Goal: Connect with others: Connect with others

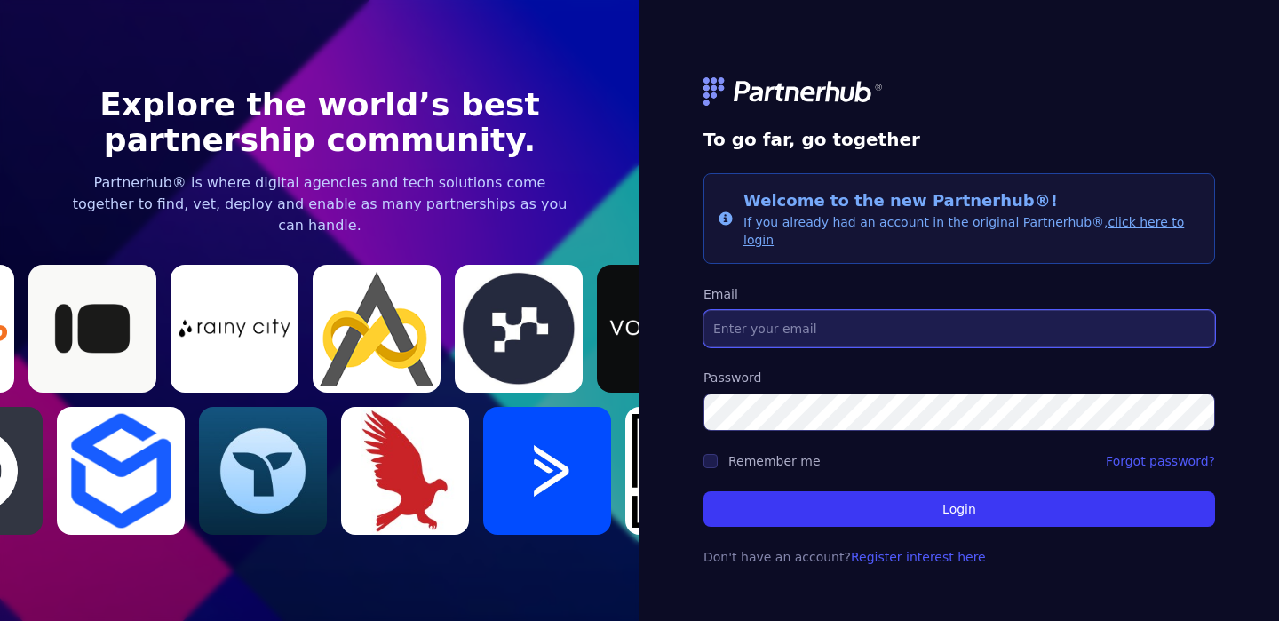
click at [768, 330] on input "Email" at bounding box center [960, 328] width 512 height 37
type input "[EMAIL_ADDRESS][DOMAIN_NAME]"
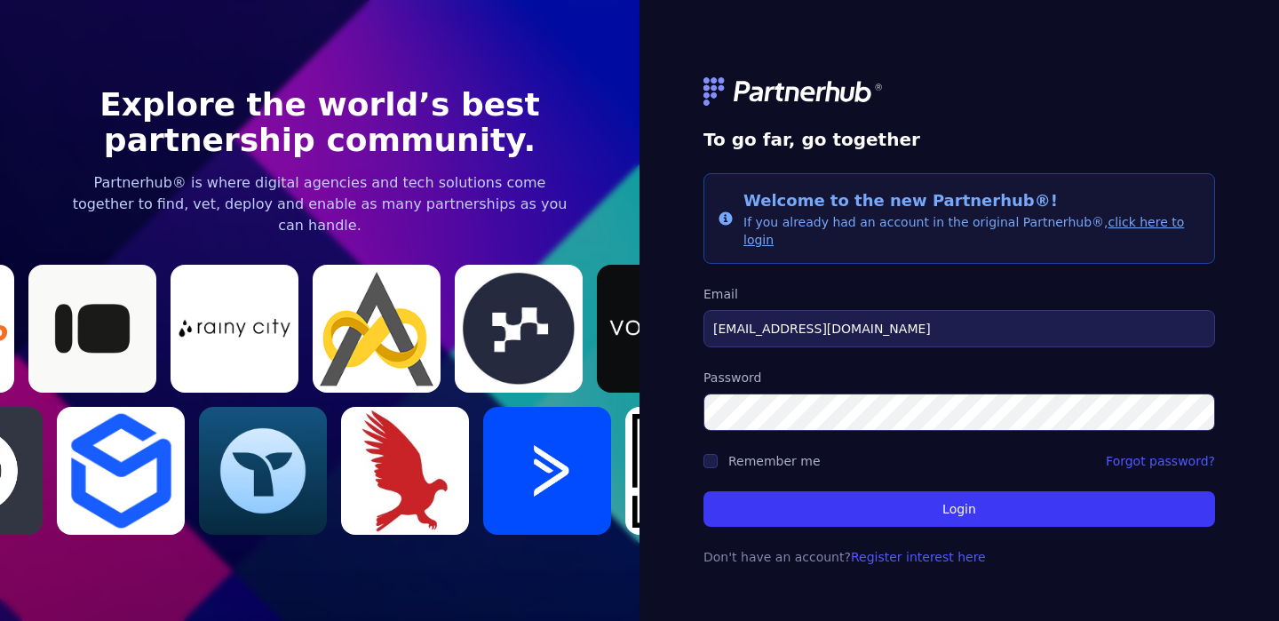
click at [751, 458] on label "Remember me" at bounding box center [774, 461] width 92 height 14
click at [718, 458] on input "Remember me" at bounding box center [711, 461] width 14 height 14
checkbox input "true"
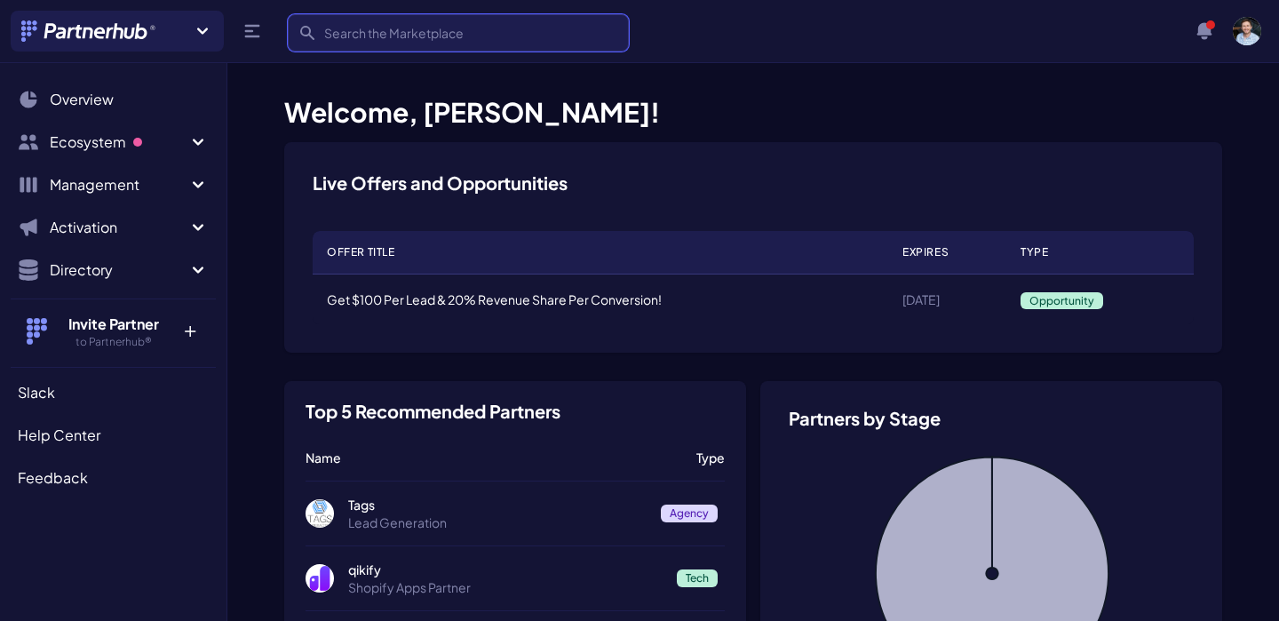
click at [360, 31] on input "Search" at bounding box center [458, 32] width 341 height 37
type input "triplewhale"
click button "submit" at bounding box center [0, 0] width 0 height 0
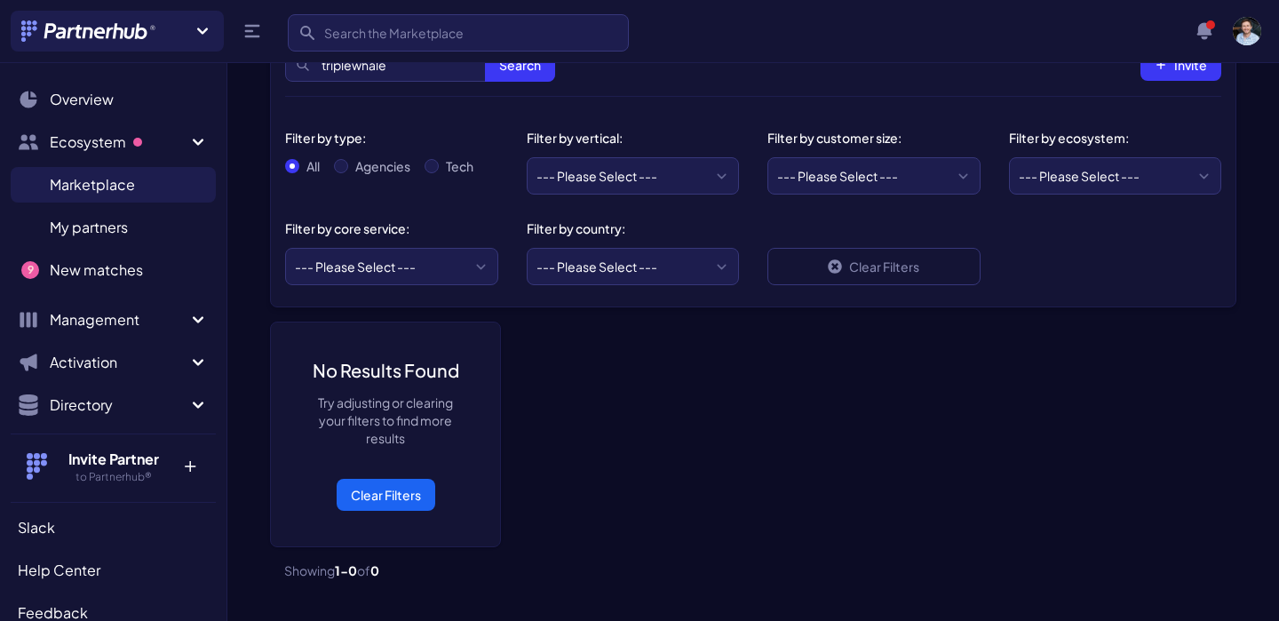
scroll to position [192, 0]
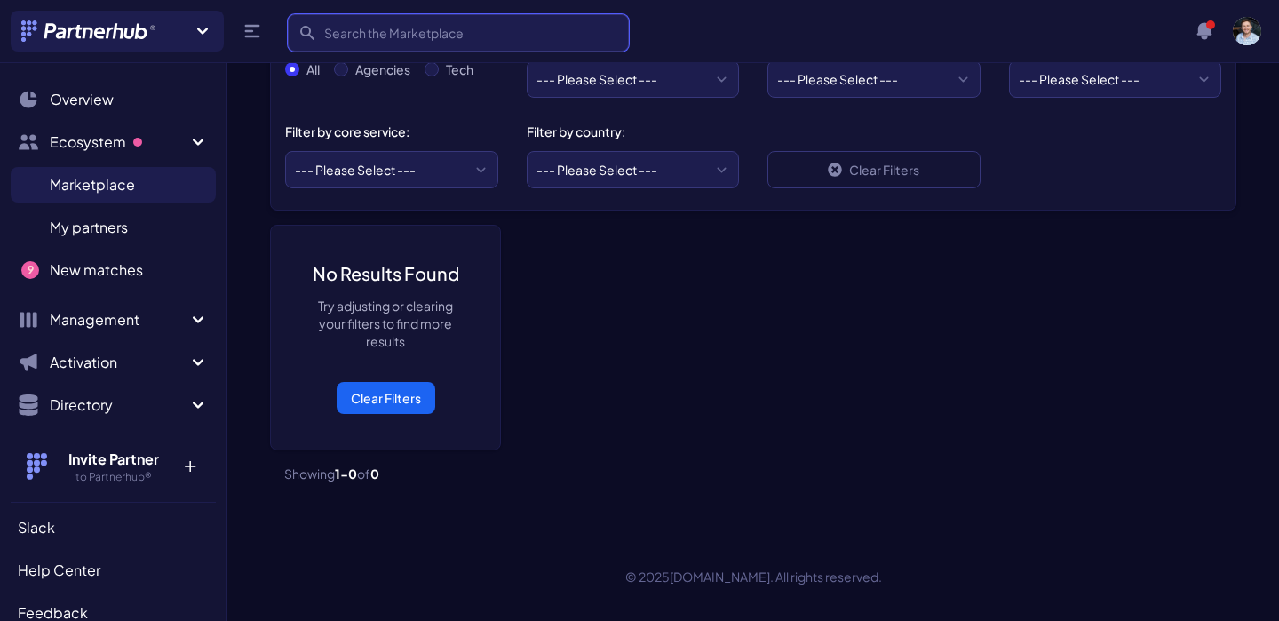
click at [471, 34] on input "Search" at bounding box center [458, 32] width 341 height 37
type input "triple whale"
click button "submit" at bounding box center [0, 0] width 0 height 0
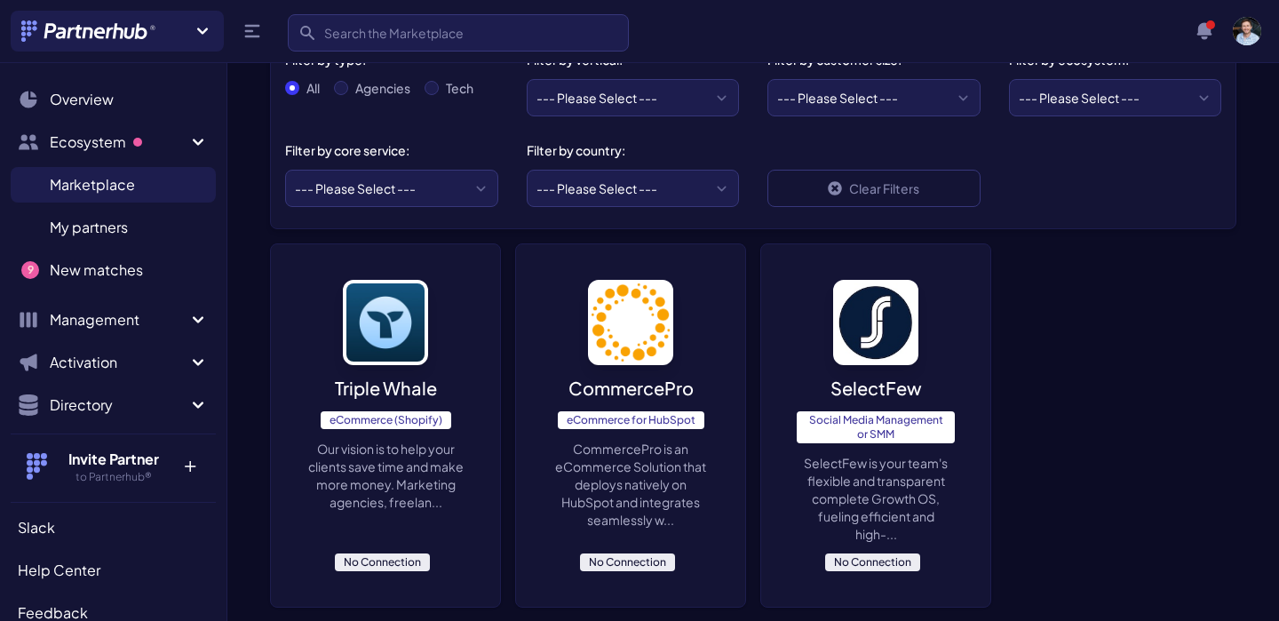
scroll to position [210, 0]
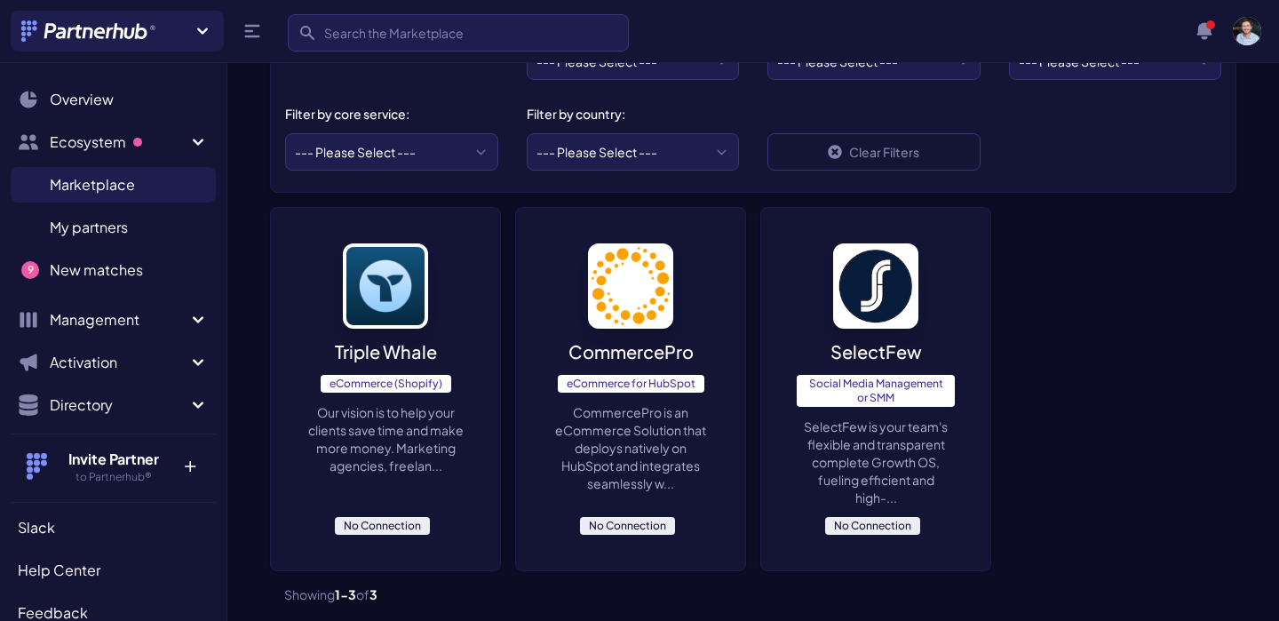
click at [378, 522] on span "No Connection" at bounding box center [382, 526] width 95 height 18
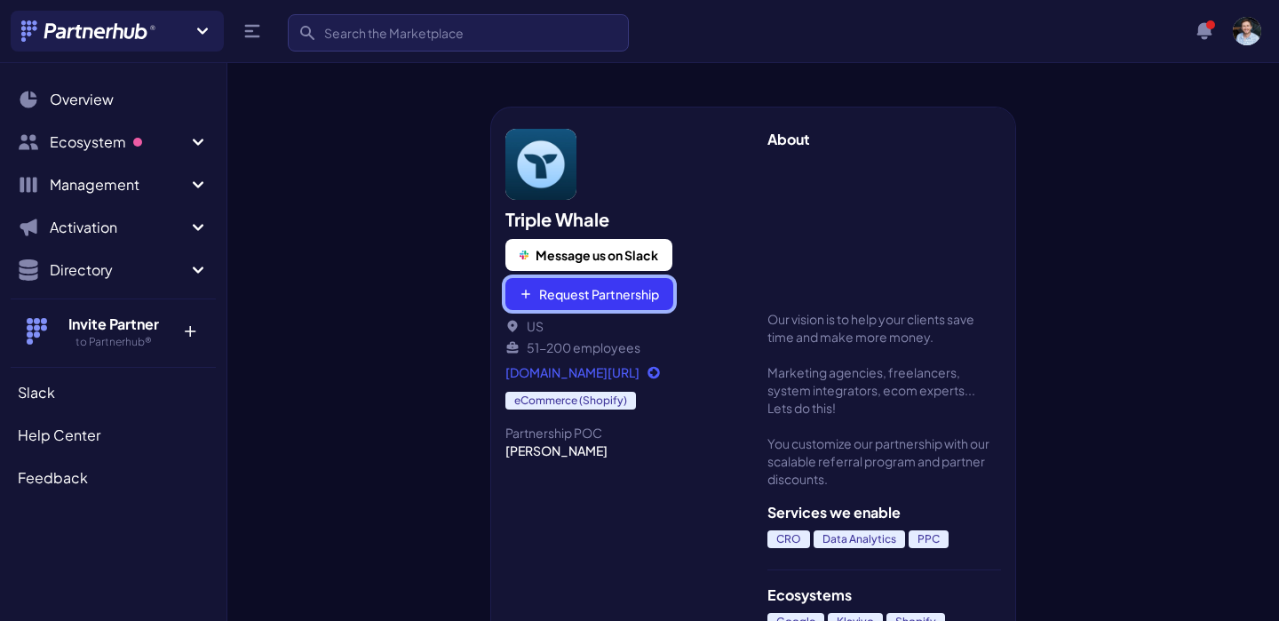
click at [593, 302] on button "Request Partnership" at bounding box center [589, 294] width 168 height 32
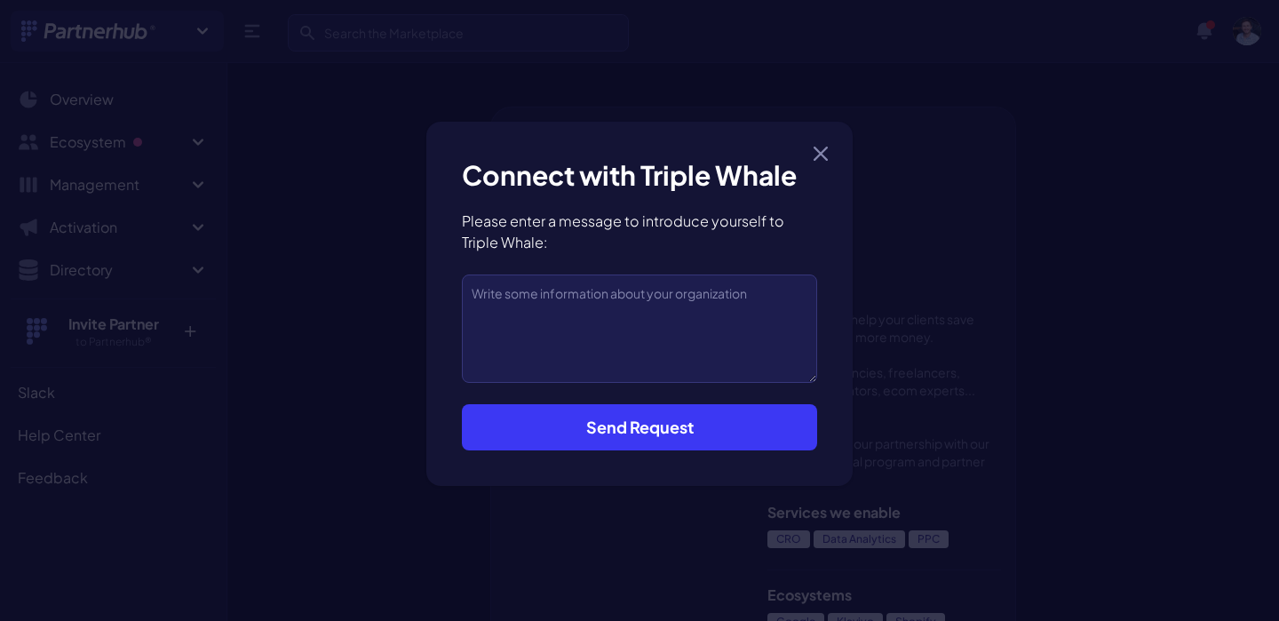
click at [653, 427] on button "Send Request" at bounding box center [639, 427] width 355 height 46
